Goal: Information Seeking & Learning: Learn about a topic

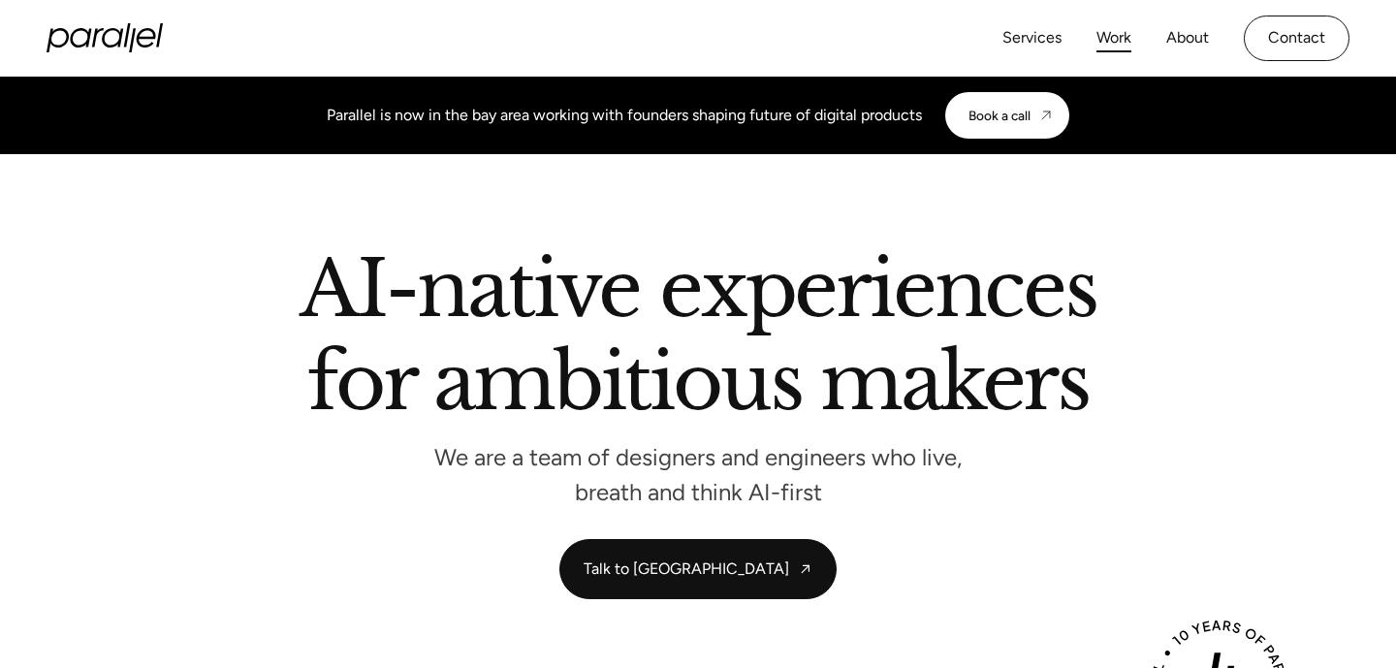
click at [1108, 36] on link "Work" at bounding box center [1114, 38] width 35 height 28
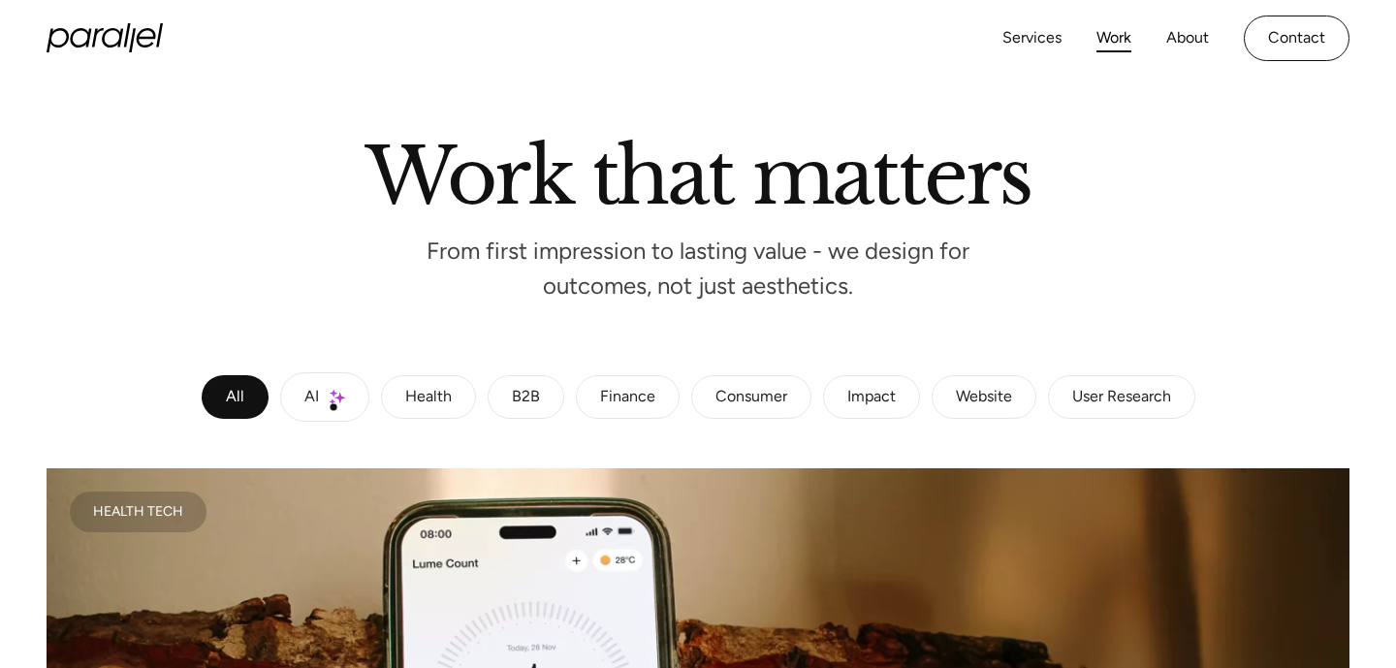
scroll to position [93, 0]
click at [311, 402] on div "AI" at bounding box center [311, 398] width 15 height 12
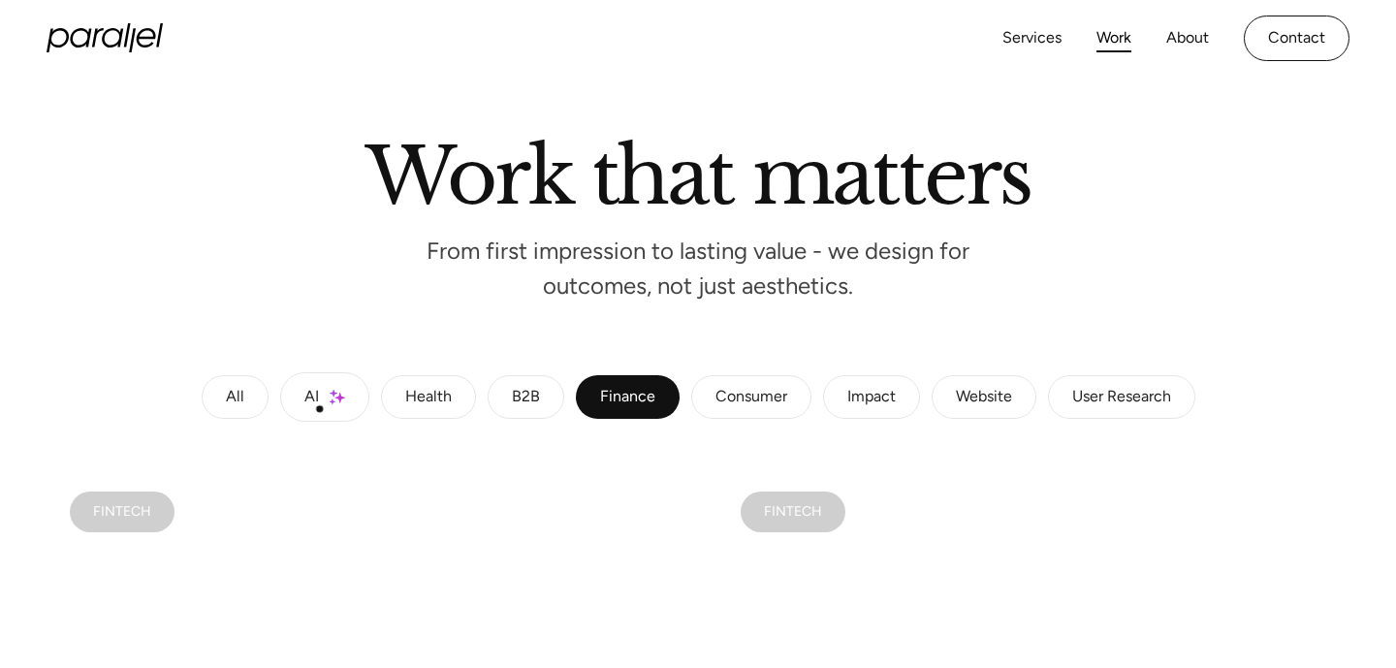
click at [323, 399] on link "AI" at bounding box center [324, 396] width 89 height 49
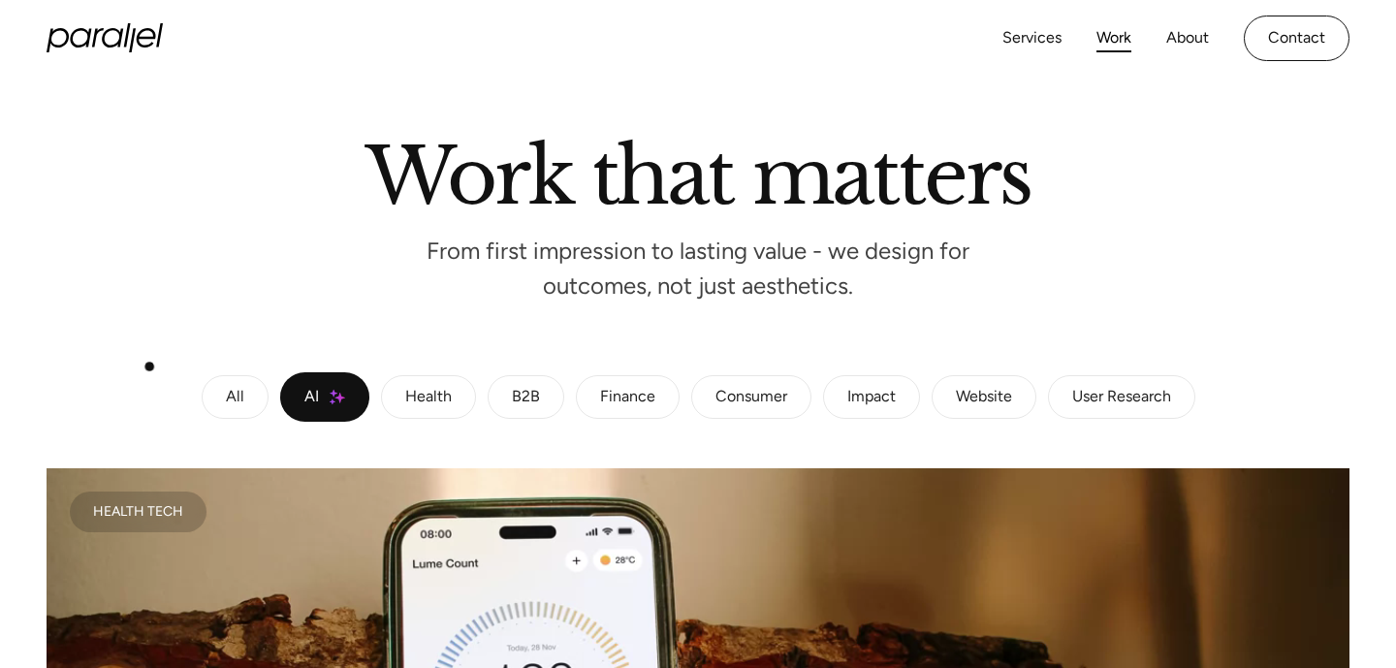
click at [149, 367] on div at bounding box center [698, 334] width 1396 height 78
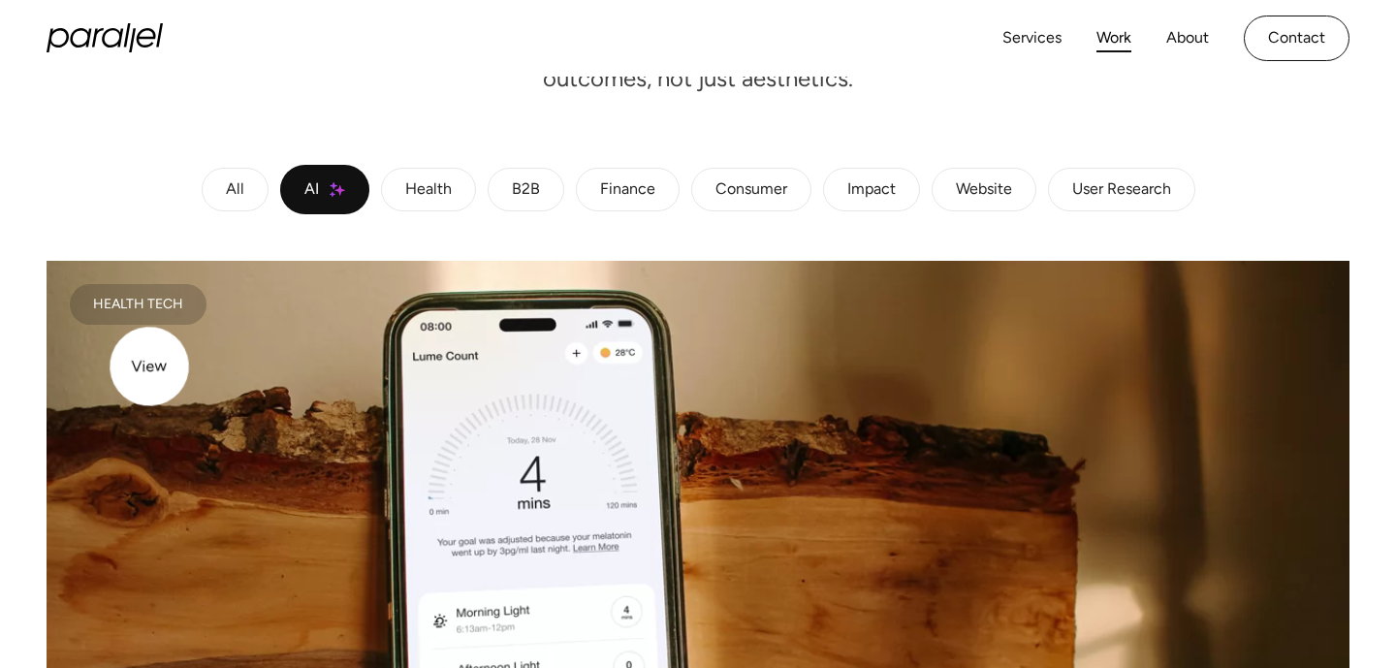
scroll to position [140, 0]
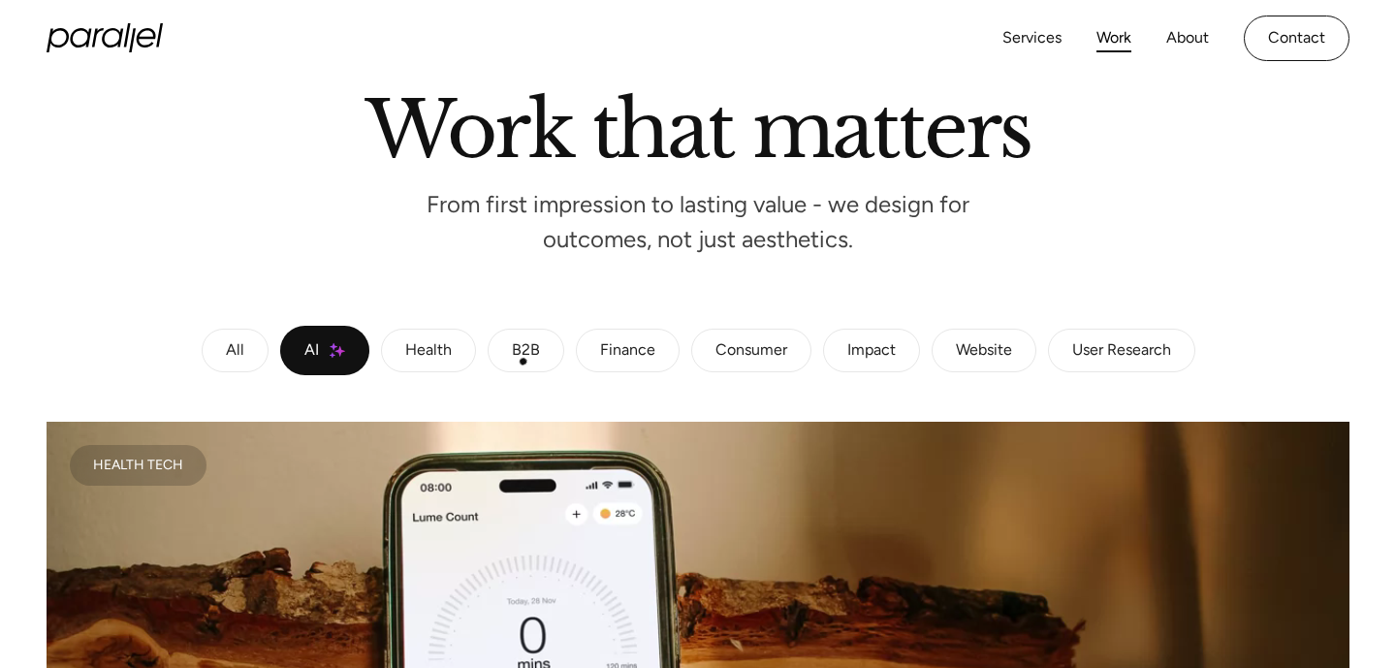
click at [524, 357] on div "B2B" at bounding box center [526, 351] width 28 height 12
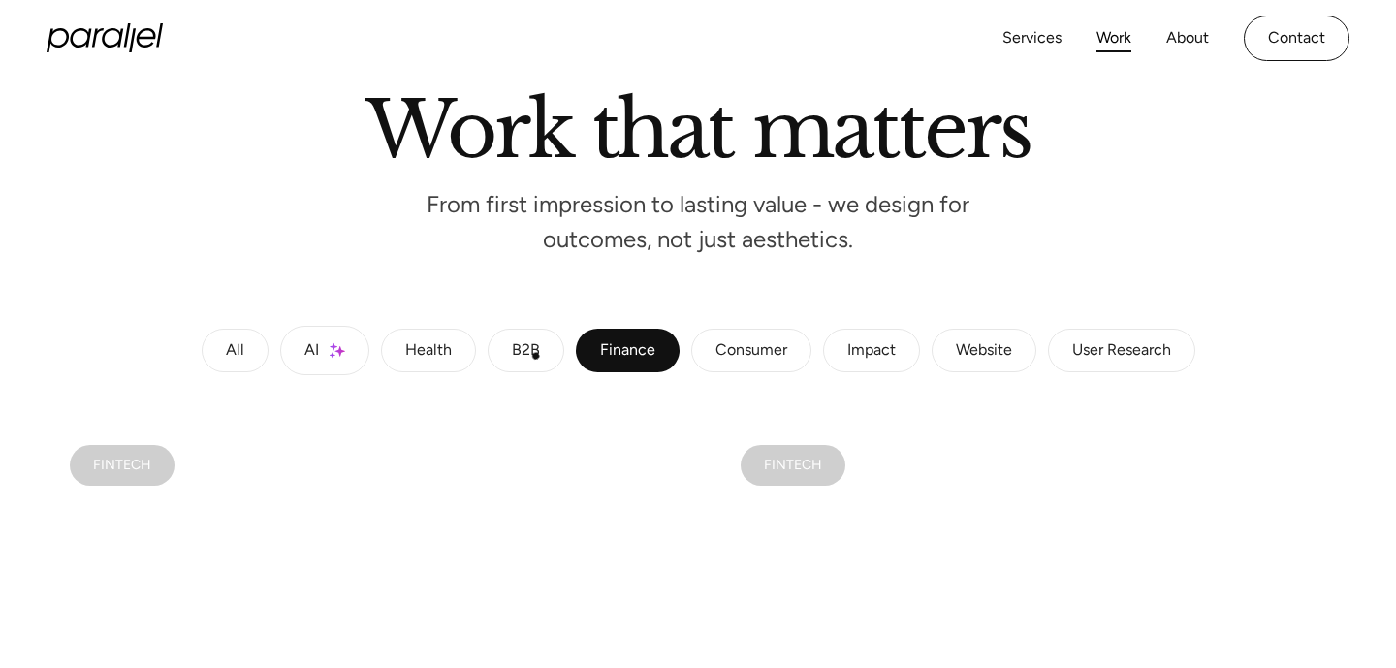
click at [534, 356] on div "B2B" at bounding box center [526, 351] width 28 height 12
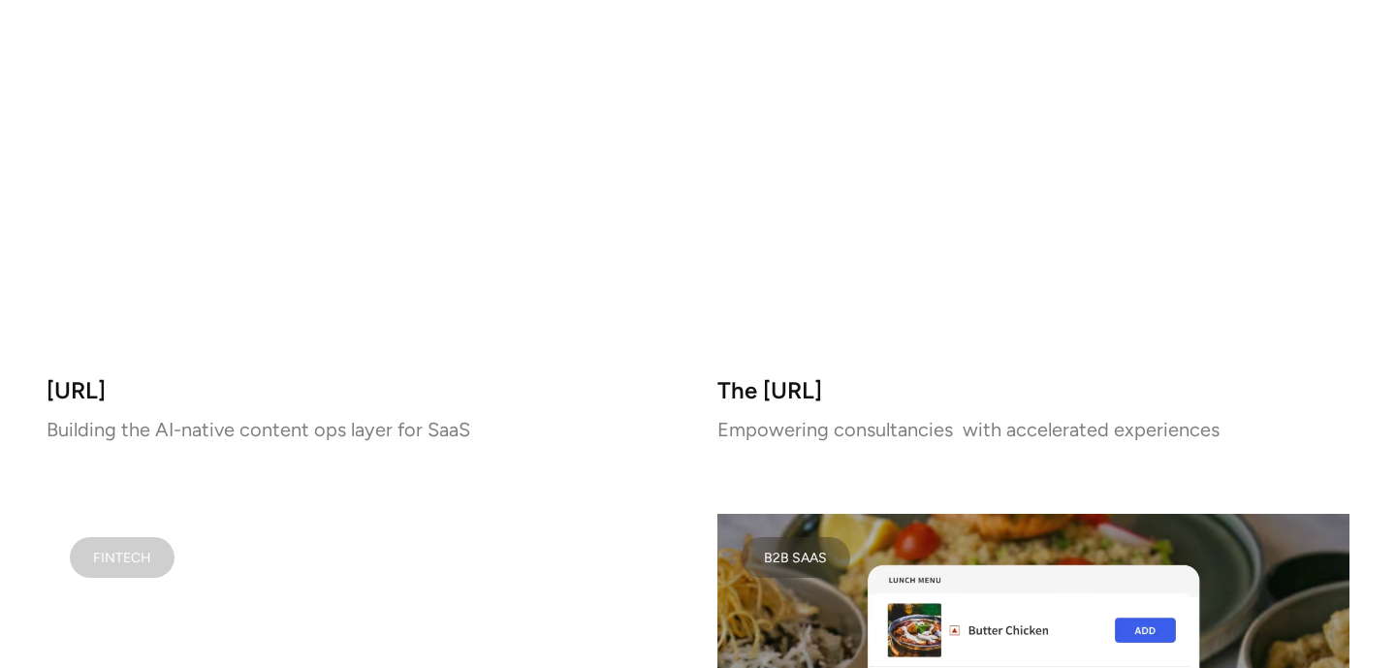
scroll to position [1335, 0]
